Goal: Book appointment/travel/reservation

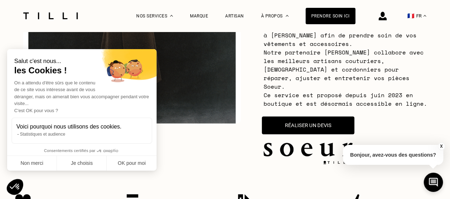
click at [295, 120] on button "Réaliser un devis" at bounding box center [308, 125] width 92 height 18
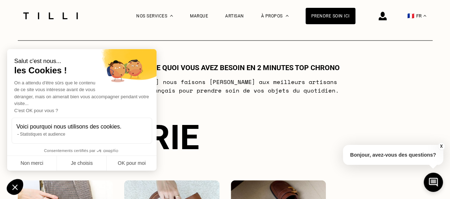
scroll to position [420, 0]
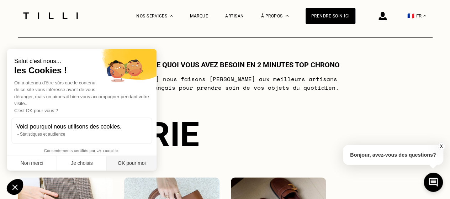
click at [123, 163] on button "OK pour moi" at bounding box center [132, 163] width 50 height 15
checkbox input "true"
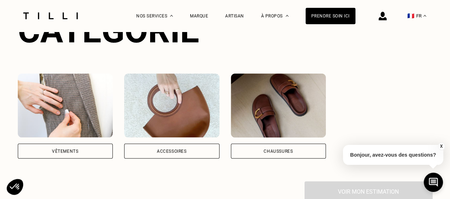
scroll to position [538, 0]
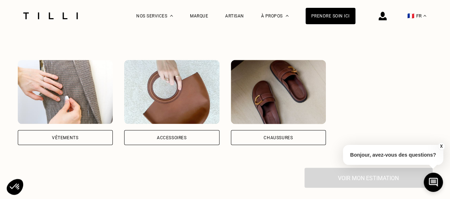
click at [67, 102] on img at bounding box center [65, 92] width 95 height 64
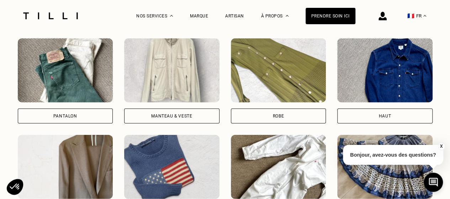
scroll to position [757, 0]
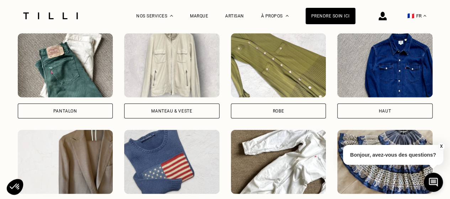
click at [273, 67] on img at bounding box center [278, 65] width 95 height 64
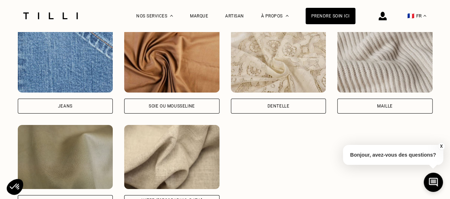
scroll to position [1196, 0]
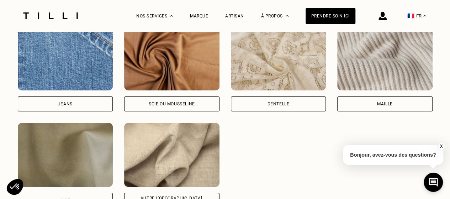
click at [70, 72] on img at bounding box center [65, 58] width 95 height 64
select select "FR"
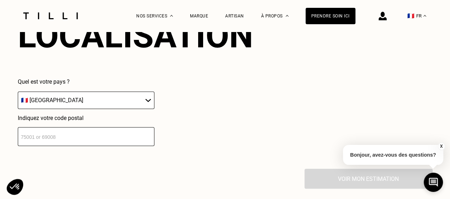
scroll to position [1449, 0]
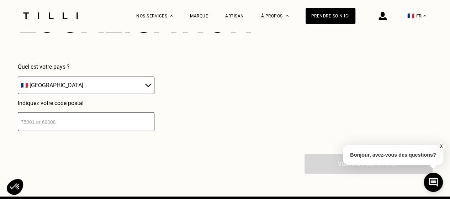
click at [70, 116] on input "number" at bounding box center [86, 121] width 137 height 19
type input "75003"
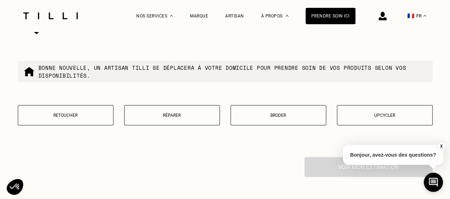
scroll to position [1627, 0]
click at [56, 113] on p "Retoucher" at bounding box center [66, 114] width 88 height 5
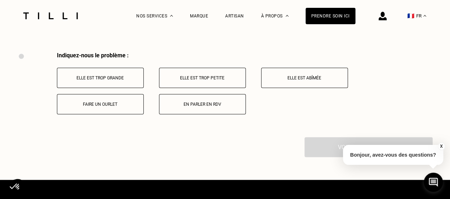
scroll to position [1738, 0]
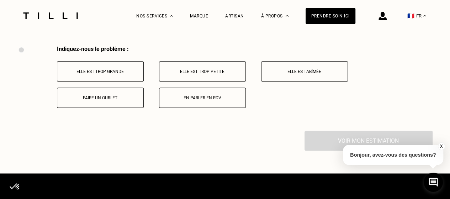
click at [99, 98] on p "Faire un ourlet" at bounding box center [100, 97] width 79 height 5
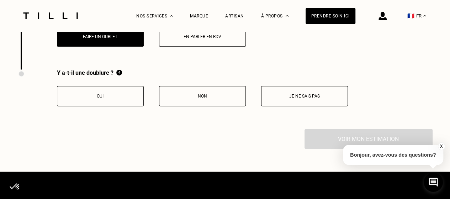
scroll to position [1823, 0]
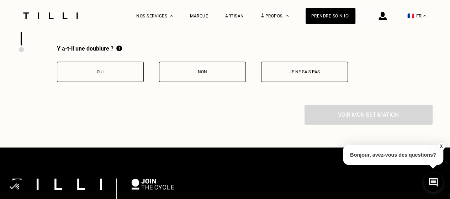
click at [187, 69] on p "Non" at bounding box center [202, 71] width 79 height 5
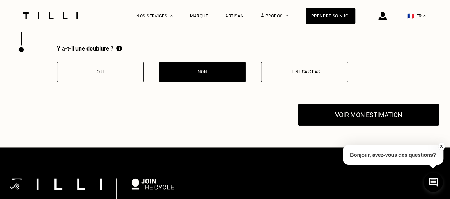
click at [365, 112] on button "Voir mon estimation" at bounding box center [368, 115] width 141 height 22
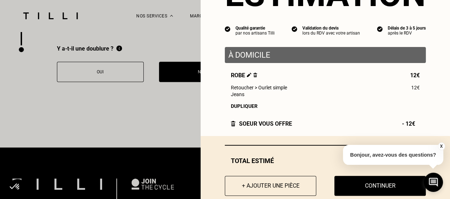
scroll to position [65, 0]
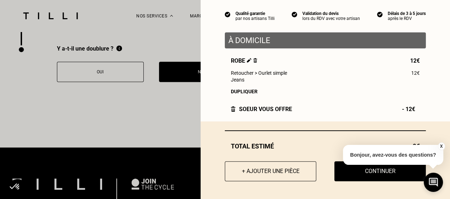
click at [441, 146] on button "X" at bounding box center [440, 146] width 7 height 8
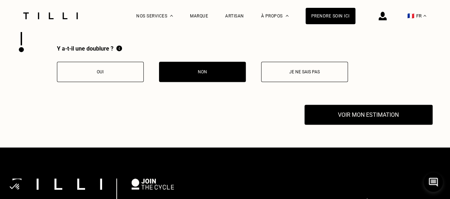
scroll to position [1791, 0]
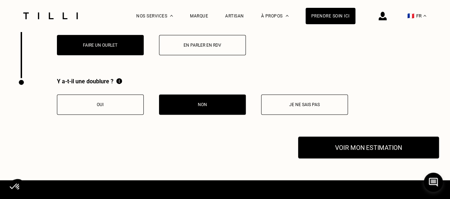
click at [353, 144] on button "Voir mon estimation" at bounding box center [368, 148] width 141 height 22
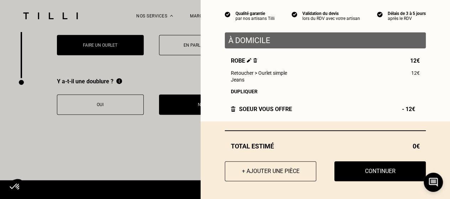
scroll to position [1799, 0]
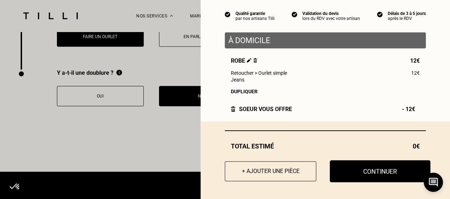
click at [371, 173] on button "Continuer" at bounding box center [380, 171] width 101 height 22
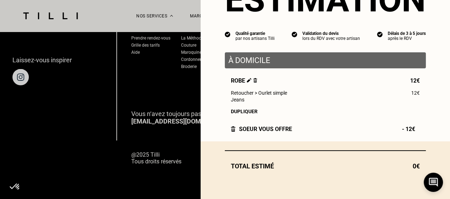
scroll to position [46, 0]
select select "FR"
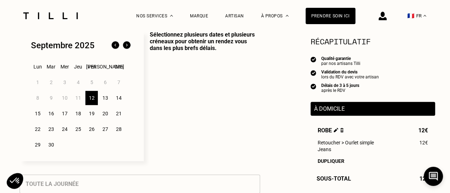
scroll to position [187, 0]
click at [91, 98] on div "12" at bounding box center [91, 98] width 12 height 14
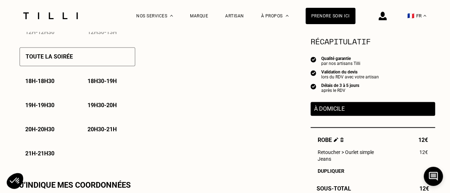
scroll to position [510, 0]
click at [111, 84] on p "18h30 - 19h" at bounding box center [101, 81] width 29 height 7
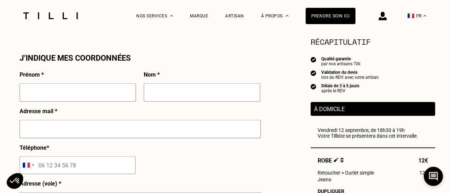
scroll to position [638, 0]
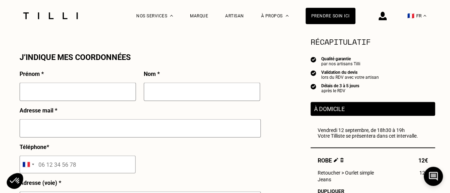
click at [83, 92] on input "text" at bounding box center [78, 91] width 116 height 18
type input "[PERSON_NAME]"
type input "Orlando"
type input "[EMAIL_ADDRESS][DOMAIN_NAME]"
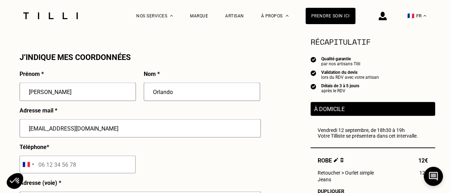
type input "06 95 66 39 84"
type input "[STREET_ADDRESS]"
type input "[GEOGRAPHIC_DATA]"
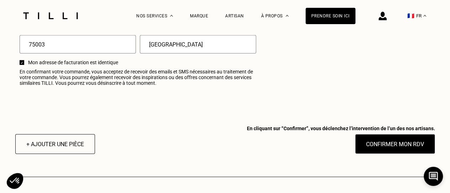
scroll to position [921, 0]
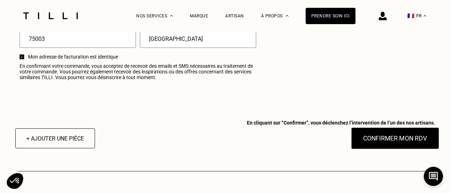
click at [375, 146] on button "Confirmer mon RDV" at bounding box center [395, 139] width 88 height 22
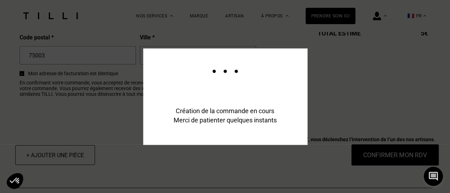
scroll to position [938, 0]
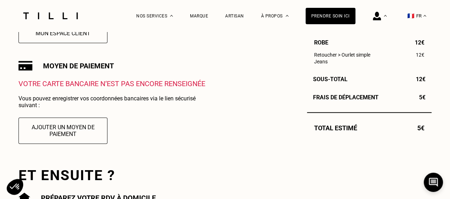
scroll to position [225, 0]
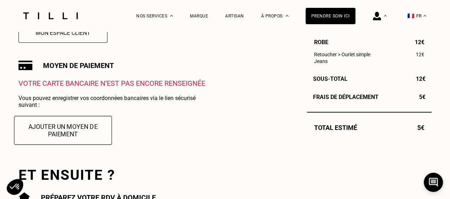
click at [49, 132] on button "Ajouter un moyen de paiement" at bounding box center [63, 130] width 98 height 29
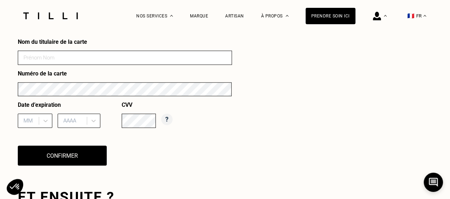
scroll to position [345, 0]
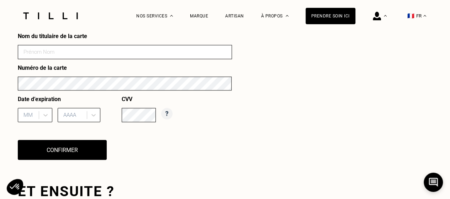
click at [56, 54] on input at bounding box center [125, 52] width 214 height 14
type input "[PERSON_NAME]"
type input "01"
type input "2029"
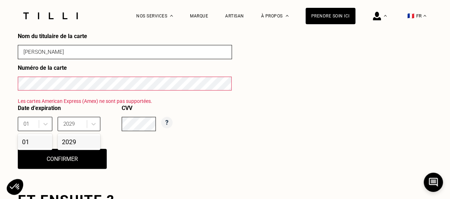
click at [80, 44] on form "Nom du titulaire de la carte [PERSON_NAME] Numéro de la carte Les cartes Americ…" at bounding box center [125, 84] width 214 height 103
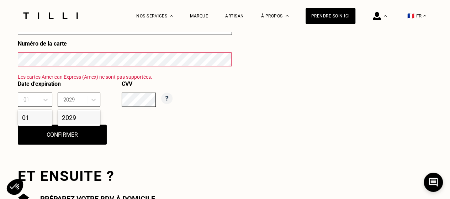
scroll to position [369, 0]
click at [47, 97] on div at bounding box center [45, 99] width 13 height 13
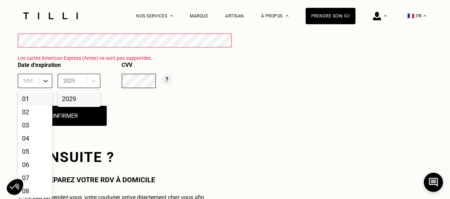
click at [46, 88] on div "12 results available. Use Up and Down to choose options, press Enter to select …" at bounding box center [35, 81] width 34 height 14
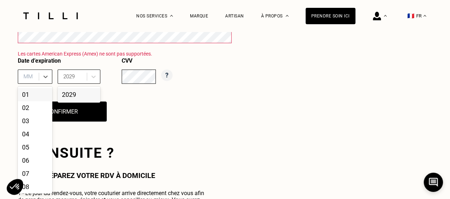
scroll to position [392, 0]
click at [28, 97] on div "01" at bounding box center [35, 94] width 34 height 13
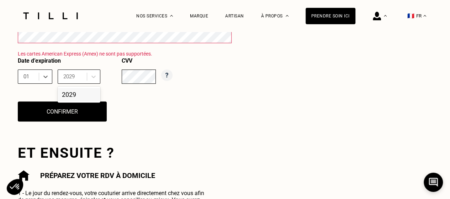
click at [68, 97] on div "2029" at bounding box center [79, 94] width 43 height 13
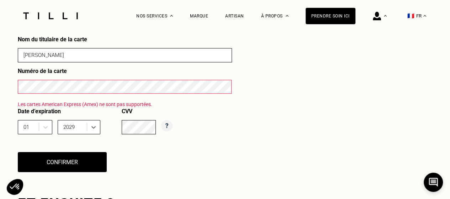
scroll to position [341, 0]
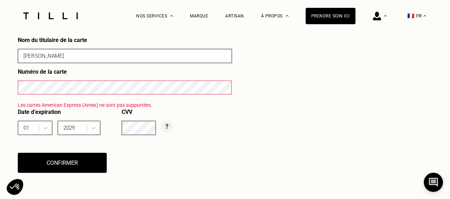
type input "03"
type input "2026"
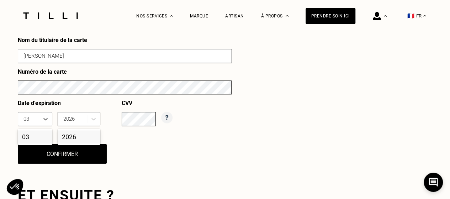
click at [27, 137] on div "03" at bounding box center [35, 136] width 34 height 13
click at [71, 138] on div "2026" at bounding box center [79, 136] width 43 height 13
type input "03"
type input "2026"
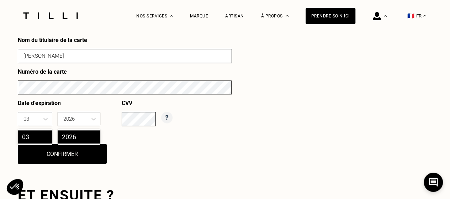
click at [43, 137] on div "03" at bounding box center [35, 136] width 34 height 13
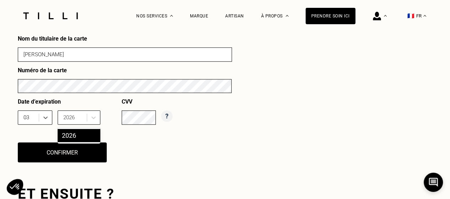
scroll to position [343, 0]
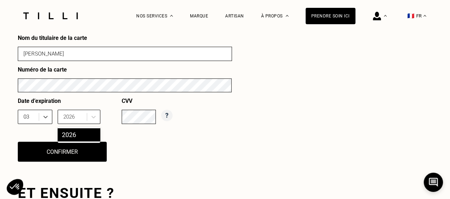
click at [68, 137] on div "2026" at bounding box center [79, 134] width 43 height 13
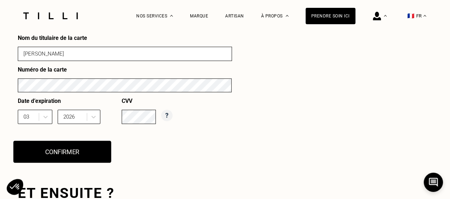
click at [78, 157] on button "Confirmer" at bounding box center [62, 151] width 98 height 22
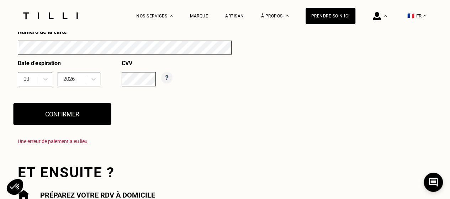
scroll to position [325, 0]
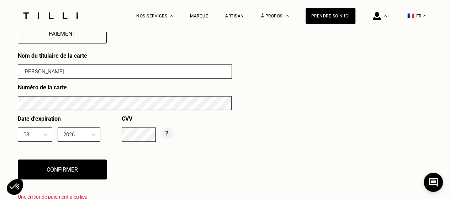
click at [48, 75] on input "[PERSON_NAME]" at bounding box center [125, 71] width 214 height 14
type input "03"
type input "2026"
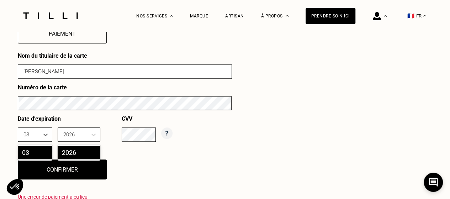
click at [33, 134] on div "03" at bounding box center [29, 134] width 12 height 8
click at [33, 157] on div "03" at bounding box center [35, 152] width 34 height 13
click at [64, 156] on div "2026" at bounding box center [79, 152] width 43 height 13
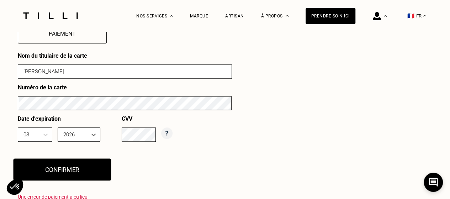
click at [73, 170] on button "Confirmer" at bounding box center [62, 169] width 98 height 22
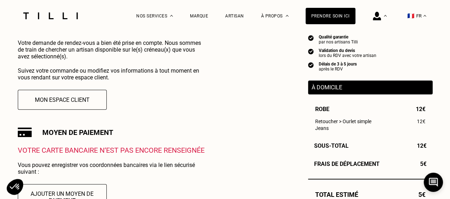
scroll to position [159, 0]
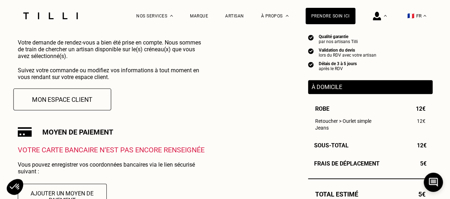
click at [89, 101] on button "Mon espace client" at bounding box center [62, 99] width 98 height 22
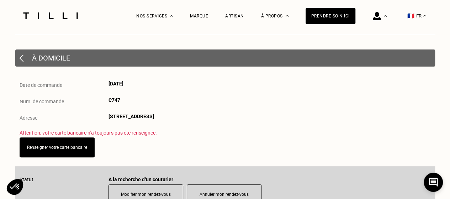
scroll to position [58, 0]
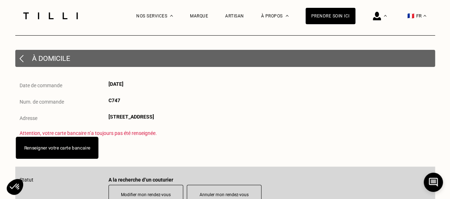
click at [70, 150] on link "Renseigner votre carte bancaire" at bounding box center [57, 147] width 66 height 5
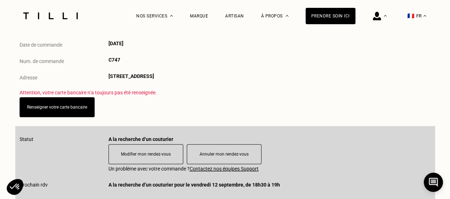
scroll to position [93, 0]
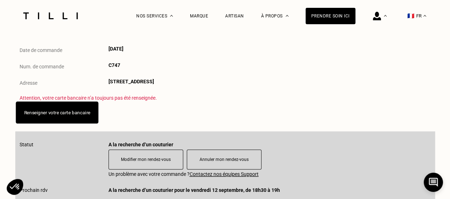
click at [70, 112] on link "Renseigner votre carte bancaire" at bounding box center [57, 112] width 66 height 5
